Goal: Communication & Community: Answer question/provide support

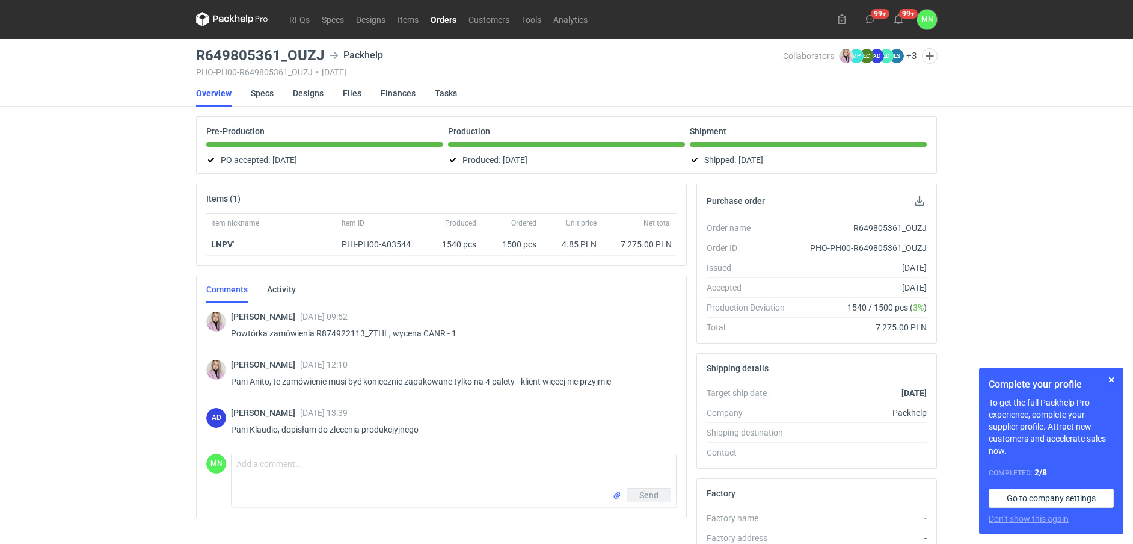
click at [450, 16] on link "Orders" at bounding box center [444, 19] width 38 height 14
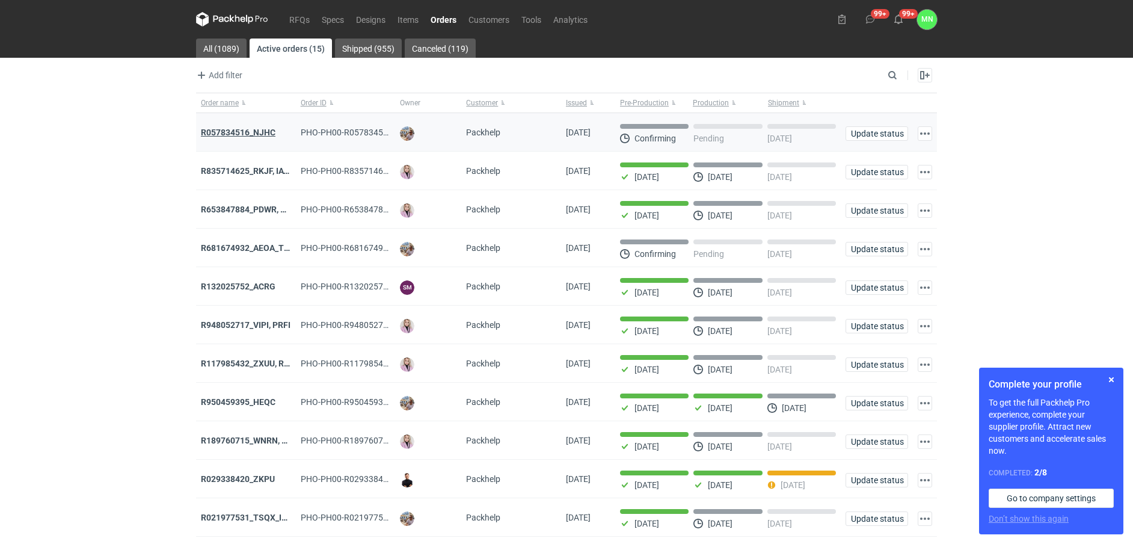
click at [253, 134] on strong "R057834516_NJHC" at bounding box center [238, 133] width 75 height 10
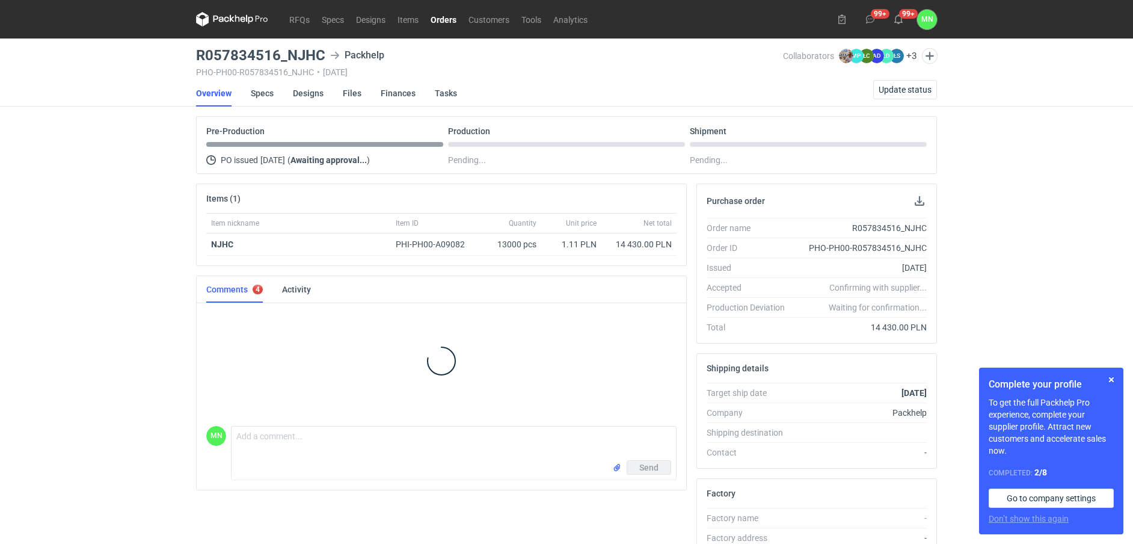
scroll to position [23, 0]
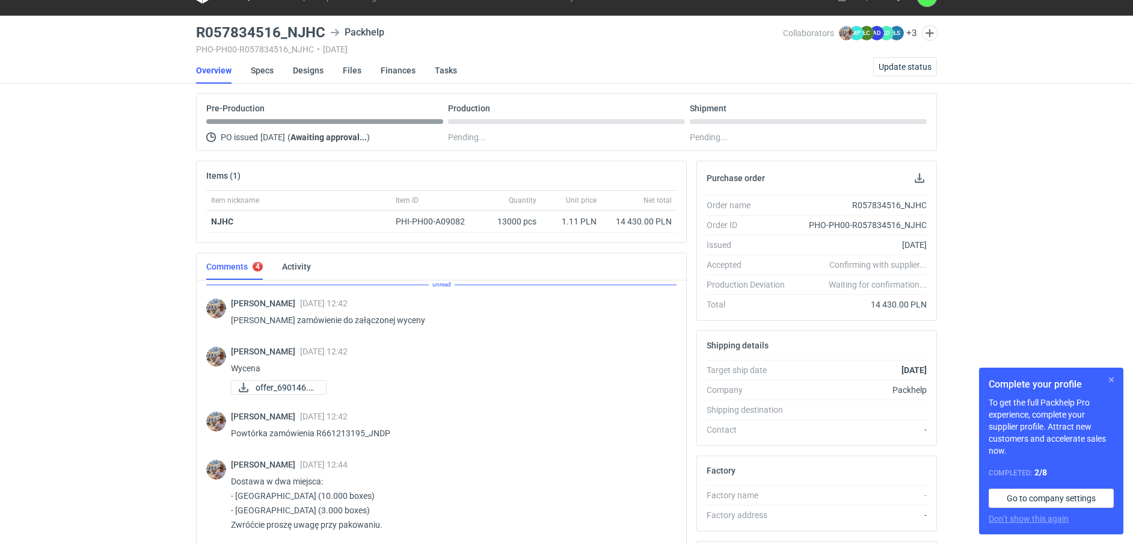
click at [1112, 378] on button "button" at bounding box center [1111, 379] width 14 height 14
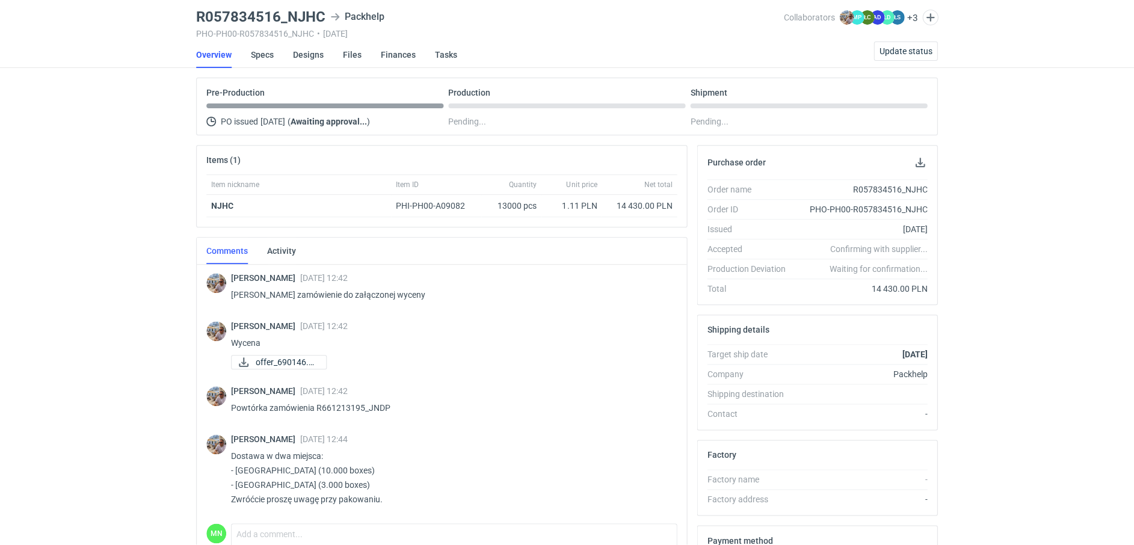
scroll to position [75, 0]
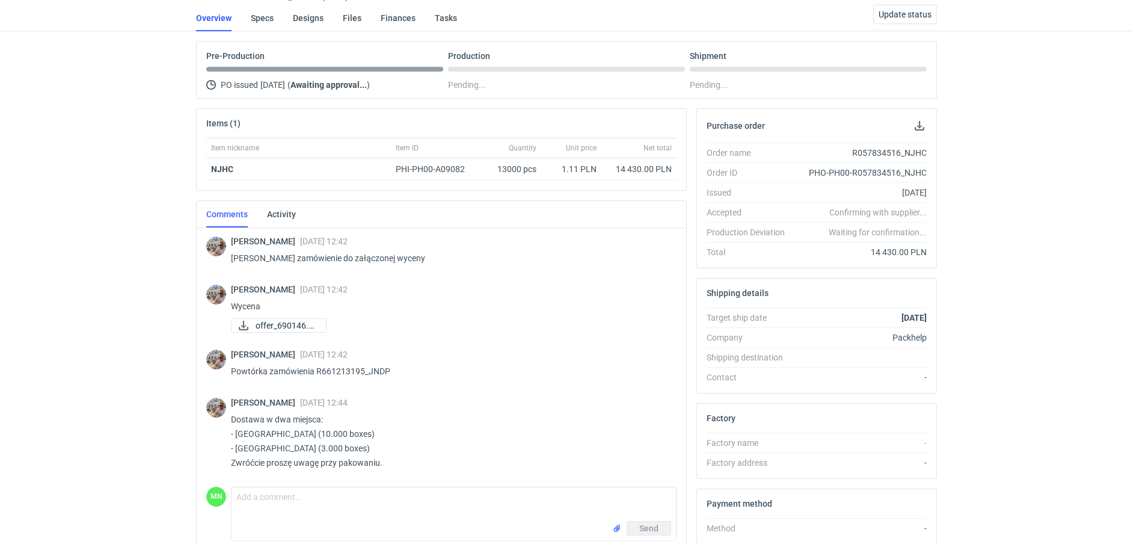
click at [391, 372] on p "Powtórka zamówienia R661213195_JNDP" at bounding box center [449, 371] width 436 height 14
drag, startPoint x: 394, startPoint y: 370, endPoint x: 316, endPoint y: 372, distance: 77.6
click at [316, 372] on p "Powtórka zamówienia R661213195_JNDP" at bounding box center [449, 371] width 436 height 14
copy p "R661213195_JNDP"
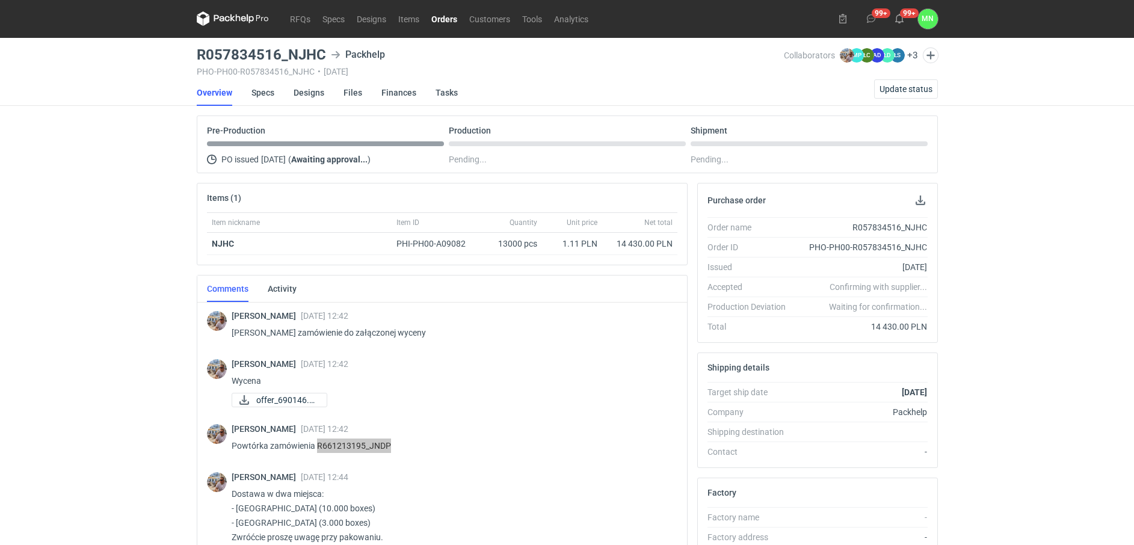
scroll to position [0, 0]
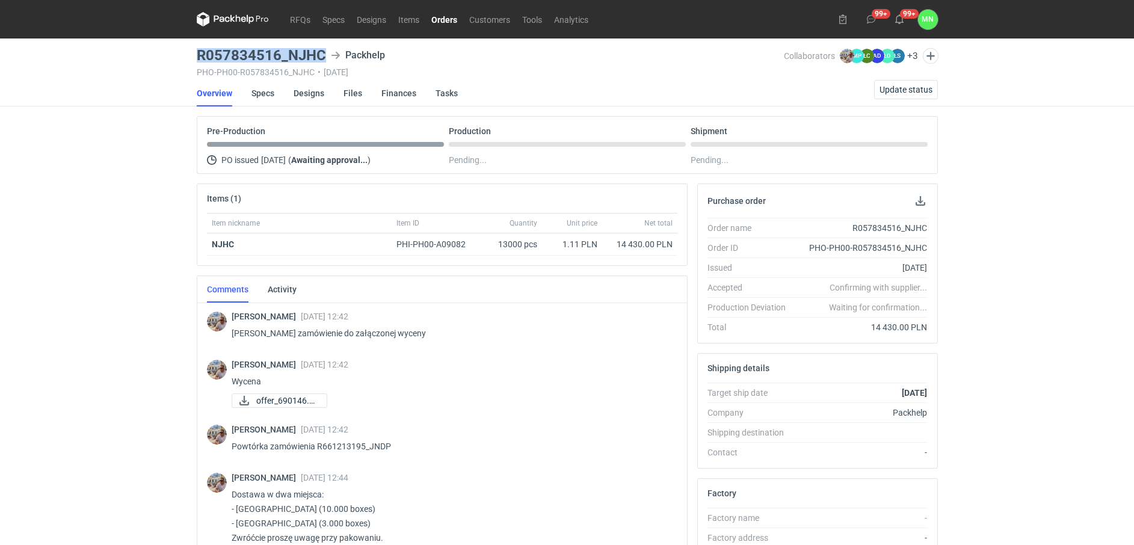
drag, startPoint x: 324, startPoint y: 49, endPoint x: 197, endPoint y: 55, distance: 127.0
click at [197, 55] on h3 "R057834516_NJHC" at bounding box center [261, 55] width 129 height 14
copy h3 "R057834516_NJHC"
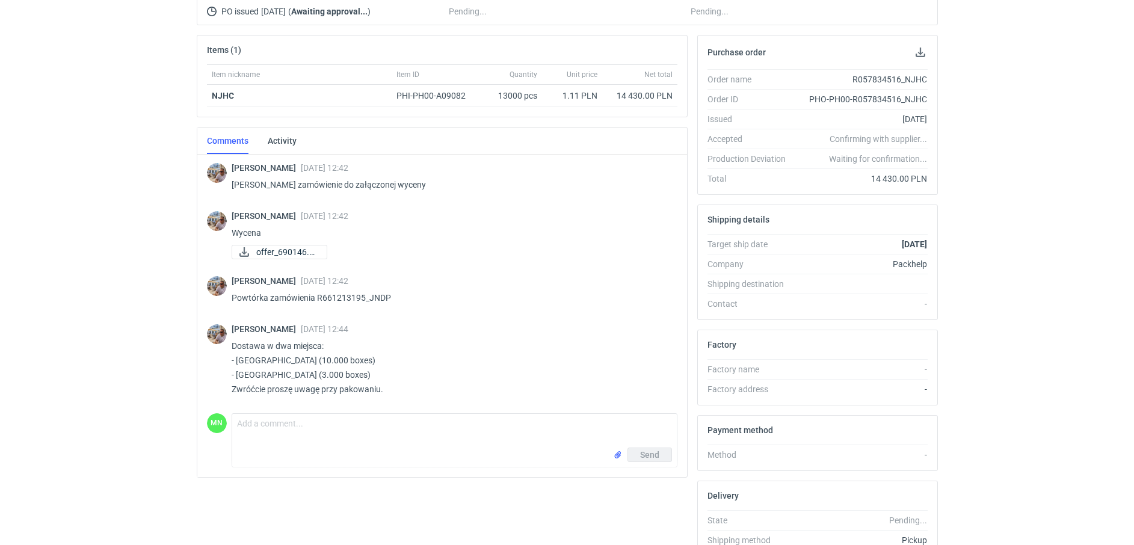
scroll to position [150, 0]
drag, startPoint x: 315, startPoint y: 373, endPoint x: 232, endPoint y: 343, distance: 88.5
click at [232, 343] on p "Dostawa w dwa miejsca: - [GEOGRAPHIC_DATA] (10.000 boxes) - [GEOGRAPHIC_DATA] (…" at bounding box center [450, 366] width 436 height 58
copy p "Dostawa w dwa miejsca: - [GEOGRAPHIC_DATA] (10.000 boxes) - [GEOGRAPHIC_DATA] (…"
click at [348, 366] on p "Dostawa w dwa miejsca: - [GEOGRAPHIC_DATA] (10.000 boxes) - [GEOGRAPHIC_DATA] (…" at bounding box center [450, 366] width 436 height 58
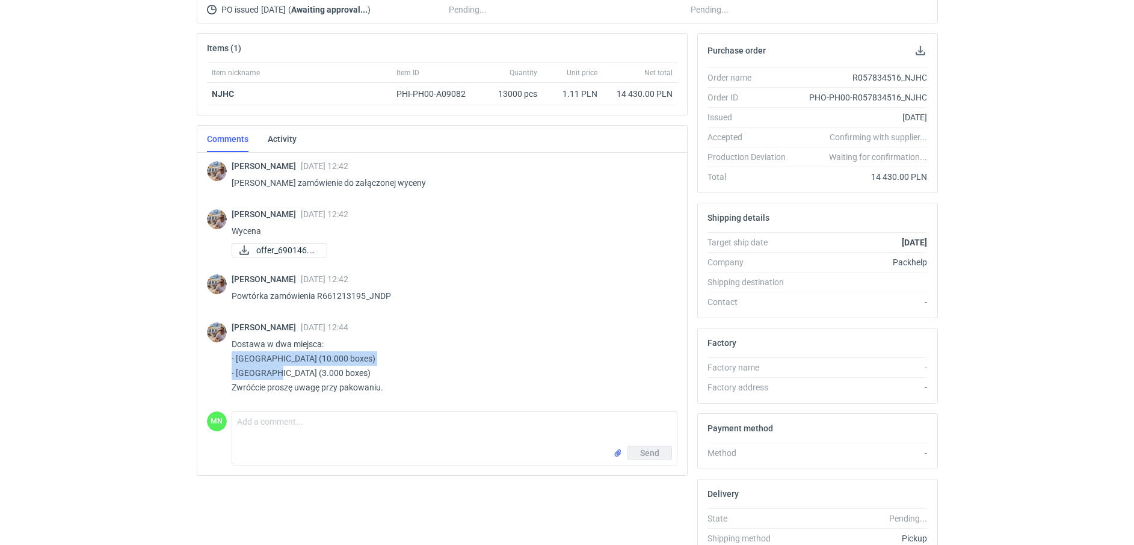
drag, startPoint x: 324, startPoint y: 370, endPoint x: 227, endPoint y: 353, distance: 97.8
click at [227, 353] on div "[PERSON_NAME] [DATE] 12:44 Dostawa w dwa miejsca: - [GEOGRAPHIC_DATA] (10.000 b…" at bounding box center [442, 360] width 470 height 91
drag, startPoint x: 410, startPoint y: 392, endPoint x: 229, endPoint y: 349, distance: 186.0
click at [229, 349] on div "[PERSON_NAME] [DATE] 12:44 Dostawa w dwa miejsca: - [GEOGRAPHIC_DATA] (10.000 b…" at bounding box center [442, 360] width 470 height 91
copy p "Dostawa w dwa miejsca: - [GEOGRAPHIC_DATA] (10.000 boxes) - [GEOGRAPHIC_DATA] (…"
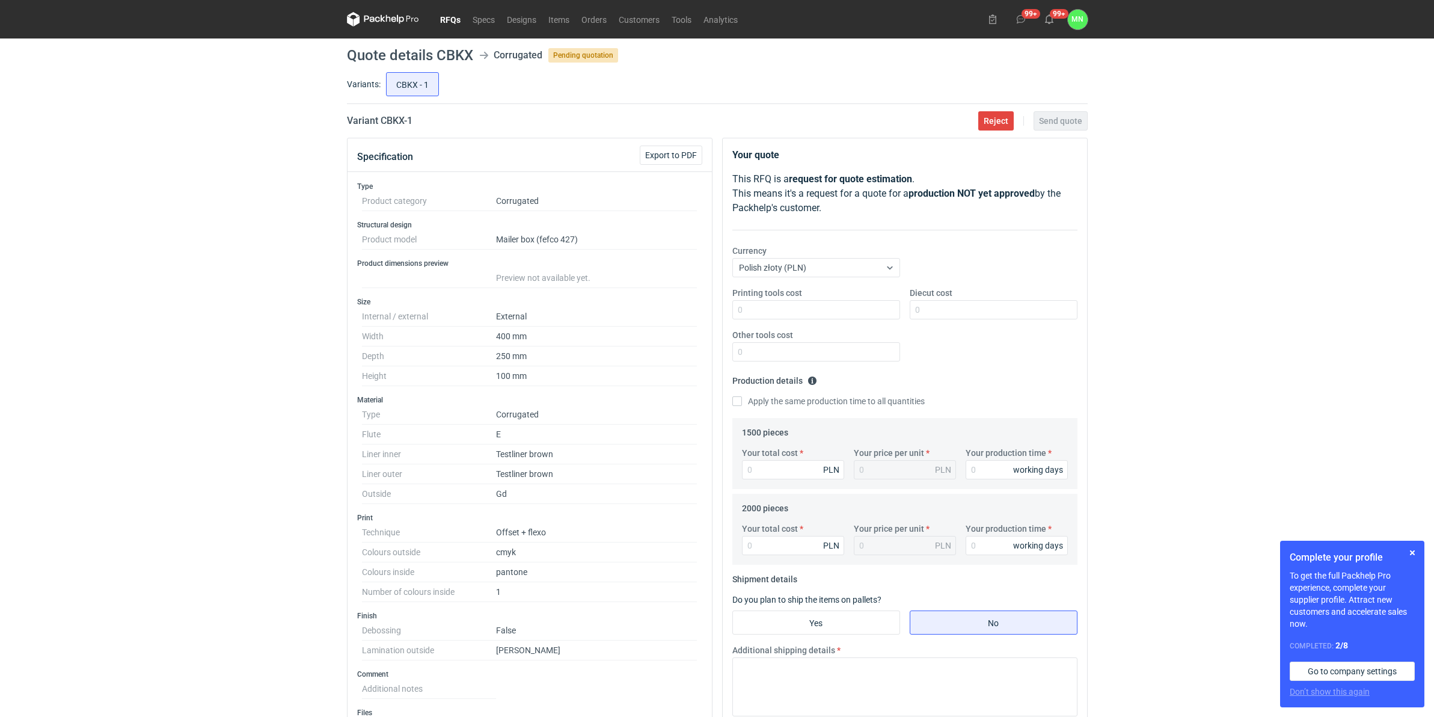
scroll to position [376, 0]
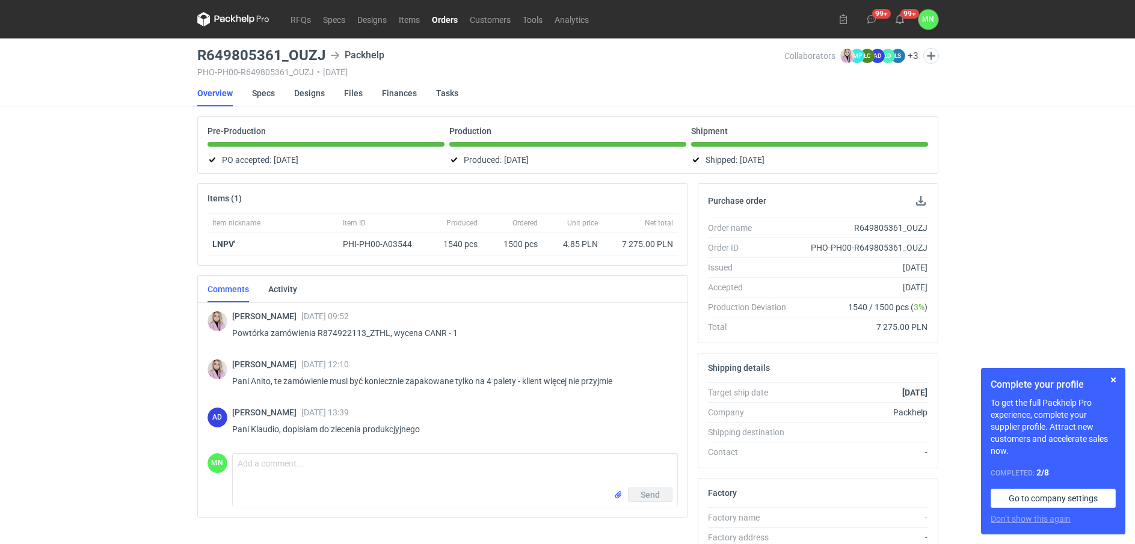
click at [456, 24] on link "Orders" at bounding box center [445, 19] width 38 height 14
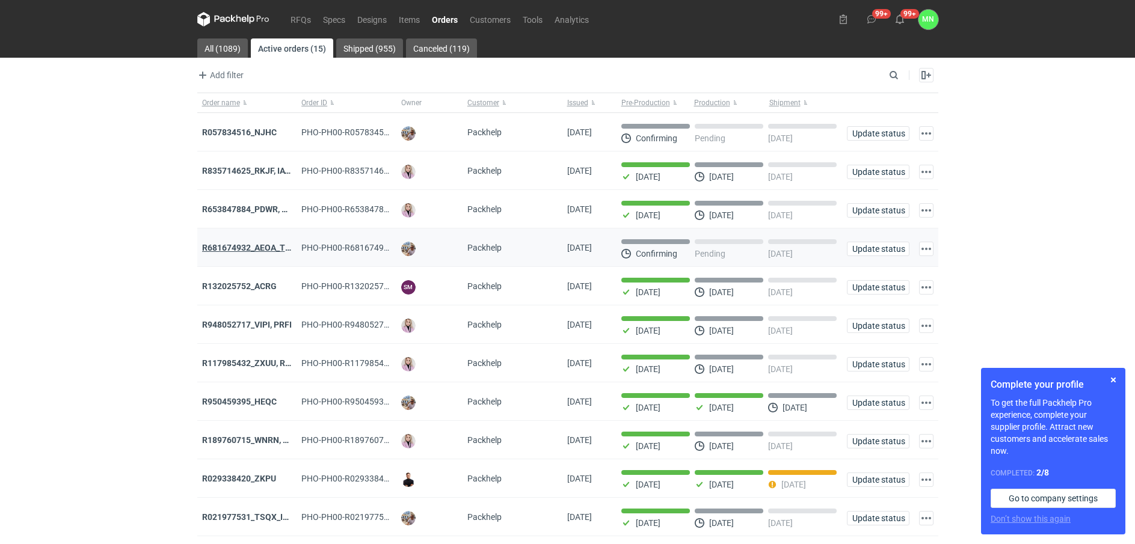
click at [245, 253] on strong "R681674932_AEOA_TIXI_KKTL" at bounding box center [261, 248] width 118 height 10
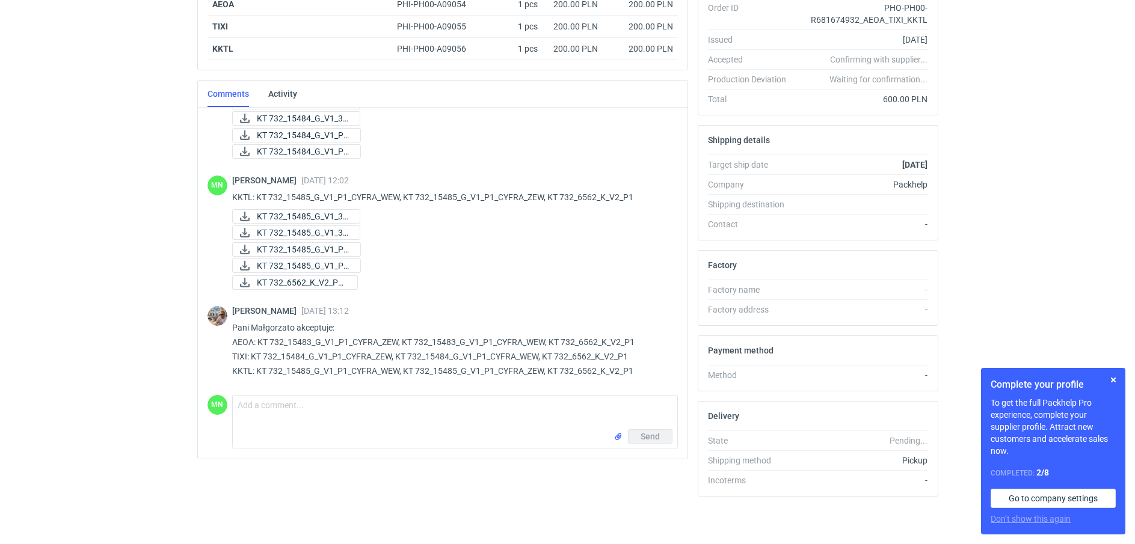
scroll to position [241, 0]
click at [318, 420] on textarea "Comment message" at bounding box center [455, 412] width 444 height 34
click at [446, 407] on textarea "Panie Michale, jutro wrócę z potwierdzeniem daty dostawy" at bounding box center [455, 412] width 444 height 34
type textarea "Panie Michale, jutro wrócę z potwierdzeniem daty realizacji próbek"
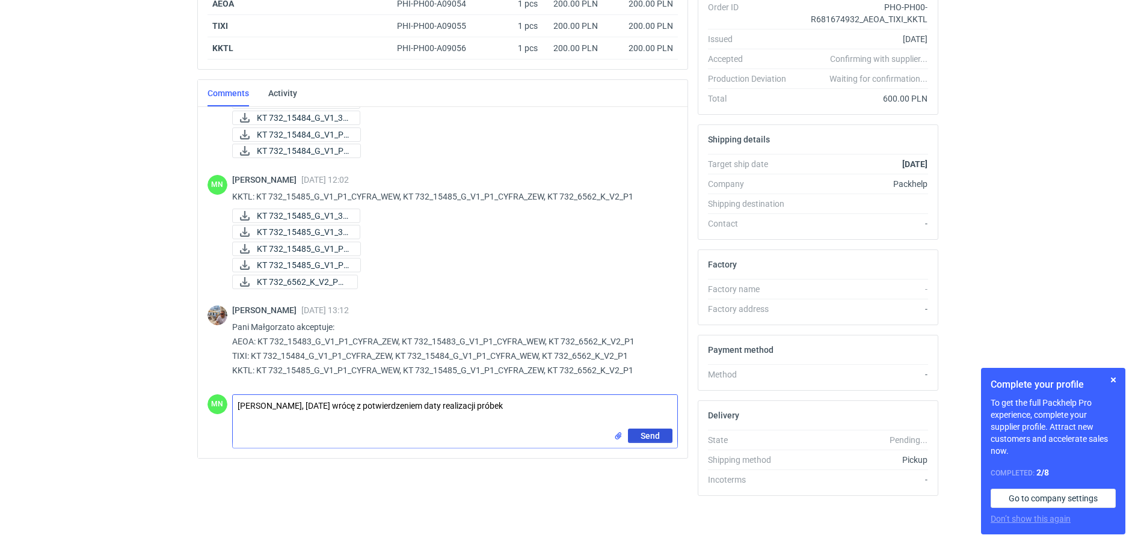
click at [668, 432] on button "Send" at bounding box center [650, 436] width 45 height 14
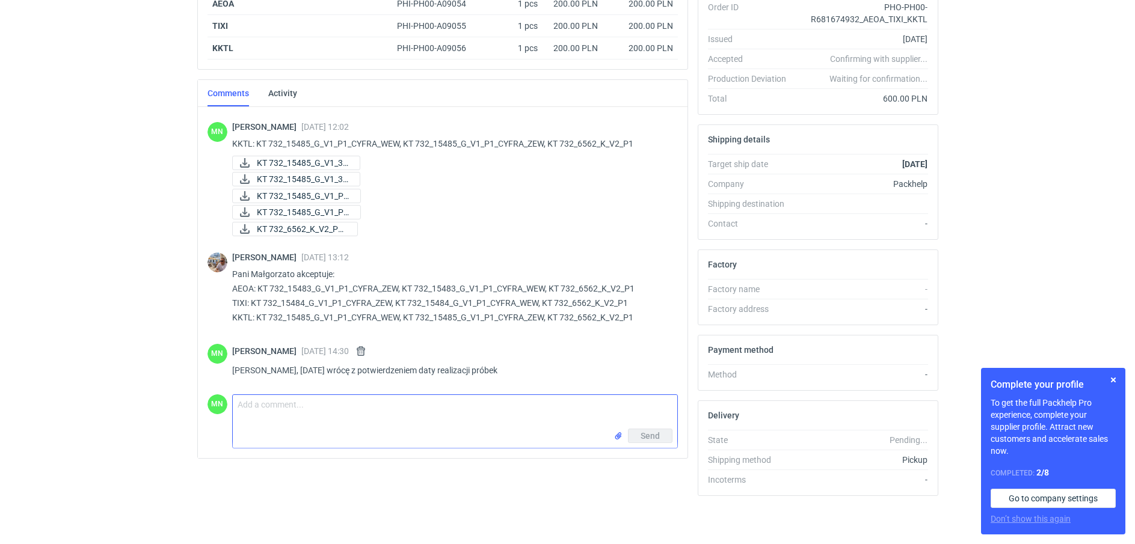
scroll to position [359, 0]
